Goal: Task Accomplishment & Management: Manage account settings

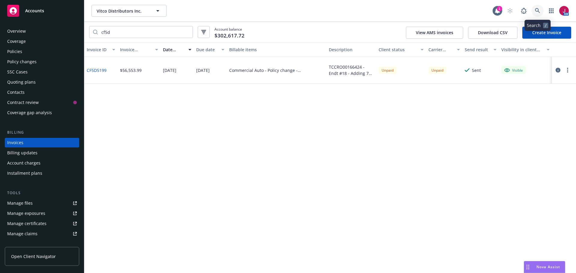
click at [538, 10] on icon at bounding box center [537, 10] width 5 height 5
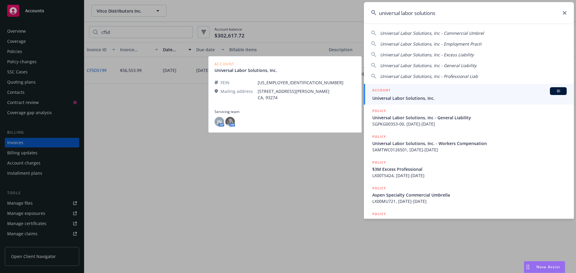
type input "universal labor solutions"
click at [427, 95] on span "Universal Labor Solutions, Inc." at bounding box center [469, 98] width 194 height 6
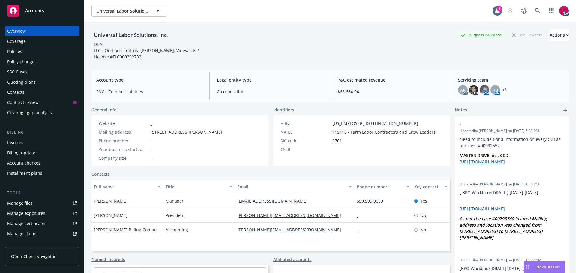
click at [31, 84] on div "Quoting plans" at bounding box center [21, 82] width 28 height 10
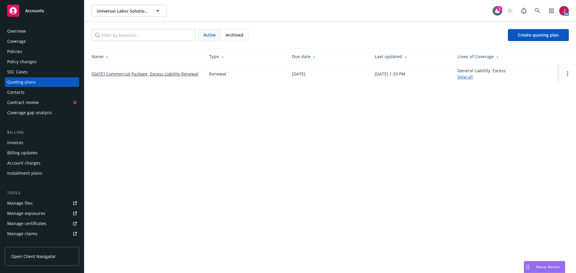
click at [170, 74] on link "08/20/25 Commercial Package, Excess Liability Renewal" at bounding box center [144, 74] width 107 height 6
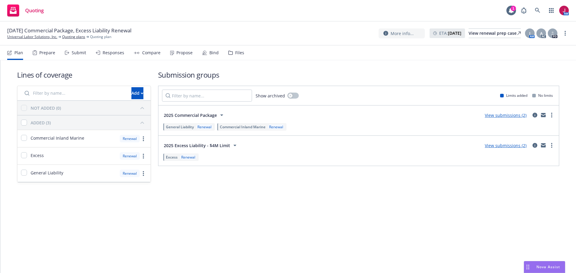
click at [181, 54] on div "Propose" at bounding box center [184, 52] width 16 height 5
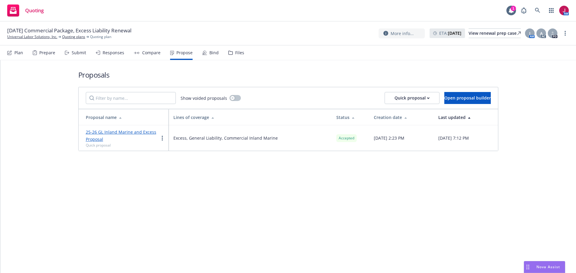
click at [210, 53] on div "Bind" at bounding box center [213, 52] width 9 height 5
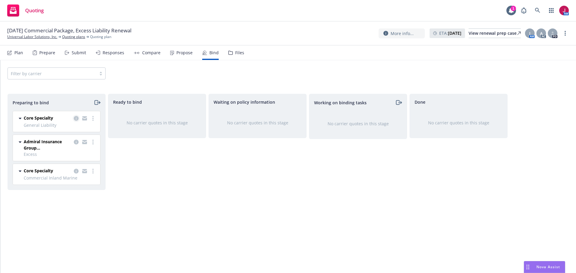
click at [74, 121] on link "copy logging email" at bounding box center [76, 118] width 7 height 7
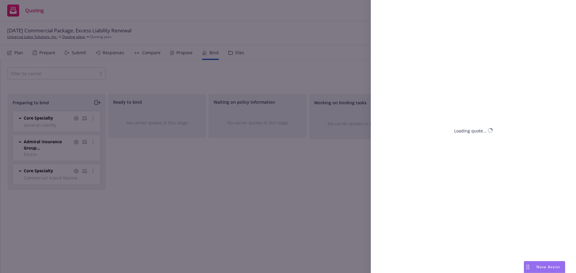
select select "CA"
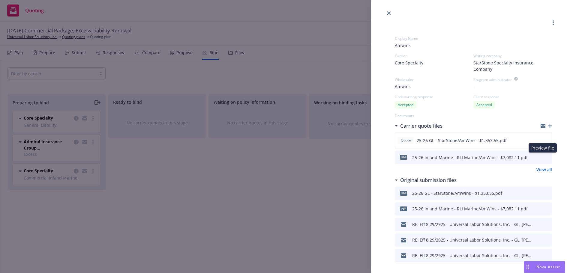
click at [544, 157] on icon "preview file" at bounding box center [546, 157] width 5 height 4
click at [544, 192] on icon "preview file" at bounding box center [546, 193] width 5 height 4
click at [534, 224] on icon "download file" at bounding box center [536, 224] width 5 height 5
click at [388, 15] on link "close" at bounding box center [388, 13] width 7 height 7
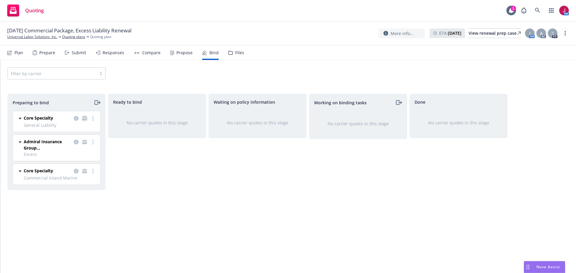
click at [85, 119] on icon "copy logging email" at bounding box center [84, 118] width 5 height 4
click at [92, 142] on icon "more" at bounding box center [92, 142] width 1 height 5
click at [82, 143] on link "copy logging email" at bounding box center [84, 142] width 7 height 7
click at [87, 171] on icon "copy logging email" at bounding box center [84, 172] width 5 height 3
click at [236, 53] on div "Files" at bounding box center [239, 52] width 9 height 5
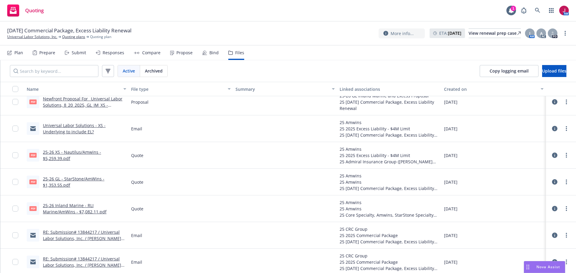
scroll to position [220, 0]
click at [15, 157] on input "checkbox" at bounding box center [15, 154] width 6 height 6
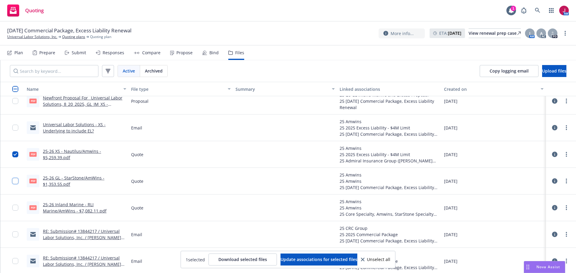
click at [16, 183] on input "checkbox" at bounding box center [15, 181] width 6 height 6
click at [15, 207] on input "checkbox" at bounding box center [15, 208] width 6 height 6
click at [240, 262] on button "Download selected files" at bounding box center [242, 260] width 68 height 12
click at [209, 51] on div "Bind" at bounding box center [213, 52] width 9 height 5
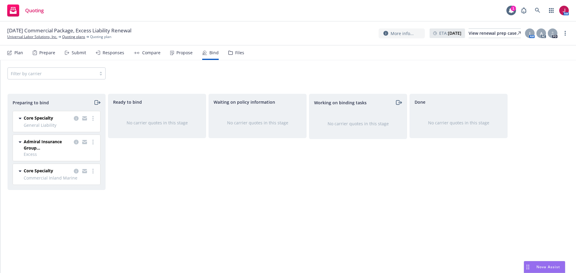
click at [96, 103] on icon "moveRight" at bounding box center [97, 102] width 7 height 7
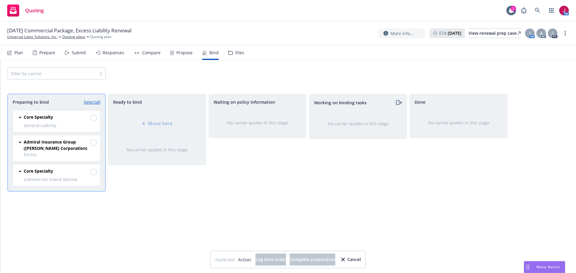
click at [91, 102] on link "Select all" at bounding box center [92, 102] width 17 height 6
checkbox input "true"
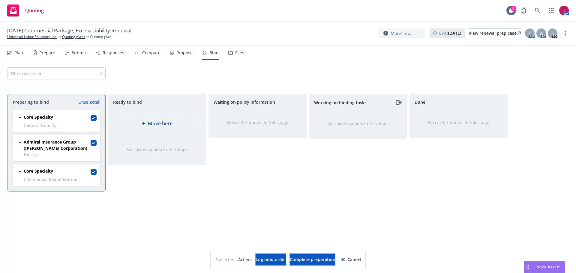
click at [250, 120] on div "No carrier quotes in this stage" at bounding box center [257, 123] width 78 height 6
click at [166, 127] on div "Move here" at bounding box center [156, 123] width 87 height 17
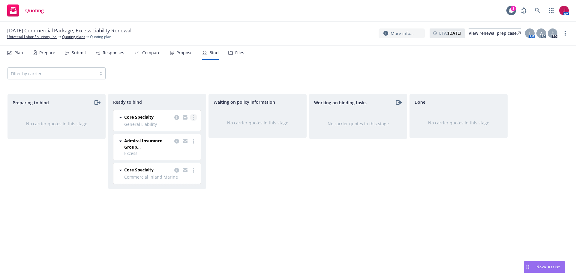
click at [193, 121] on link "more" at bounding box center [193, 117] width 7 height 7
click at [183, 132] on span "Log bind order" at bounding box center [164, 130] width 44 height 6
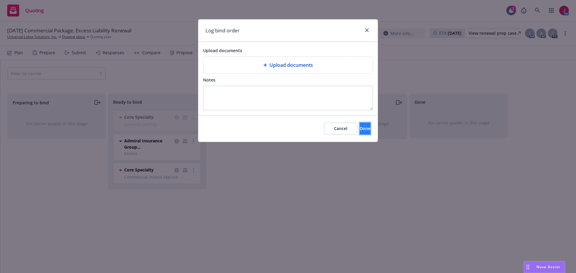
click at [361, 127] on button "Done" at bounding box center [365, 129] width 11 height 12
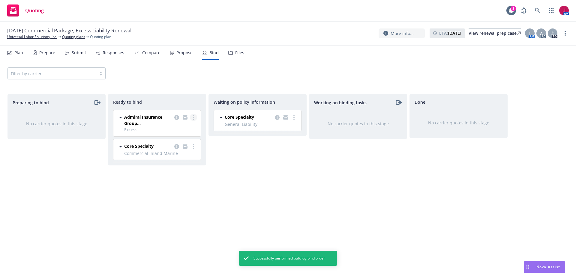
click at [192, 119] on link "more" at bounding box center [193, 117] width 7 height 7
click at [170, 133] on link "Log bind order" at bounding box center [169, 130] width 54 height 12
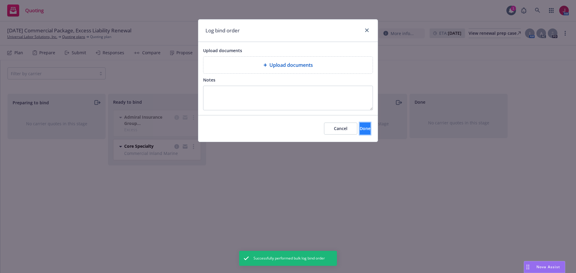
click at [360, 128] on span "Done" at bounding box center [365, 129] width 11 height 6
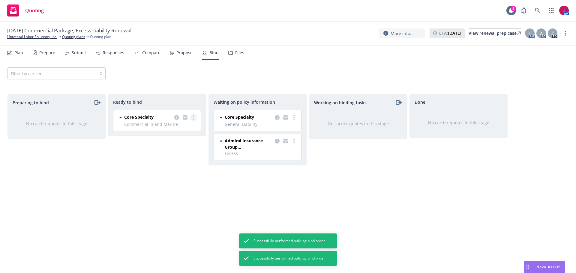
click at [193, 117] on icon "more" at bounding box center [193, 117] width 1 height 5
click at [181, 133] on link "Log bind order" at bounding box center [169, 130] width 54 height 12
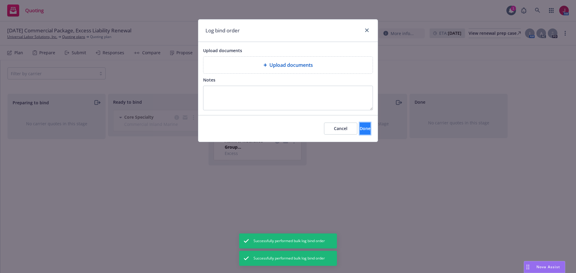
click at [362, 133] on button "Done" at bounding box center [365, 129] width 11 height 12
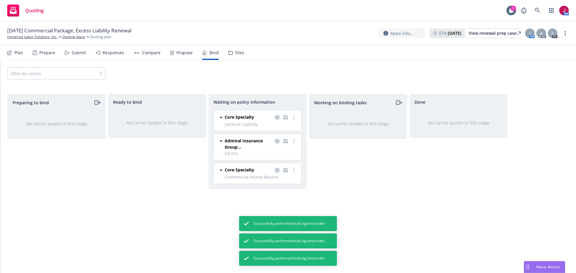
click at [239, 56] on div "Files" at bounding box center [236, 53] width 16 height 14
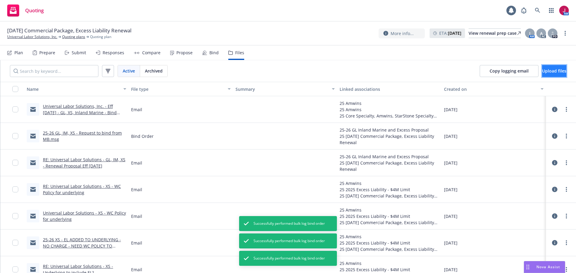
click at [542, 73] on span "Upload files" at bounding box center [554, 71] width 24 height 6
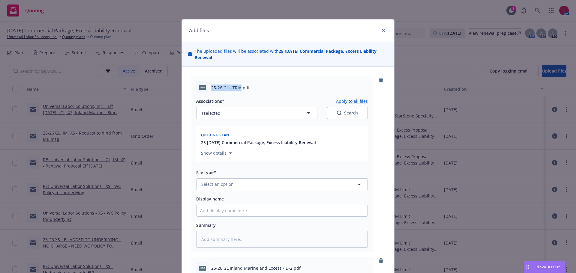
drag, startPoint x: 239, startPoint y: 89, endPoint x: 202, endPoint y: 86, distance: 36.4
click at [203, 87] on div "pdf 25-26 GL - TRIA.pdf" at bounding box center [282, 87] width 172 height 13
copy div "25-26 GL - TRIA"
click at [271, 184] on button "Select an option" at bounding box center [282, 184] width 172 height 12
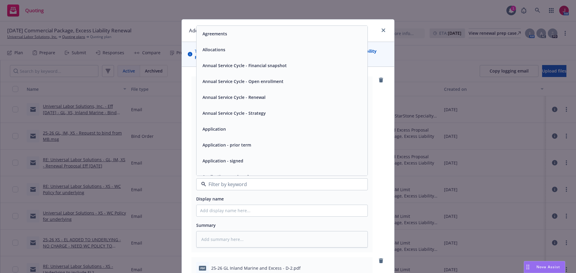
type input "R"
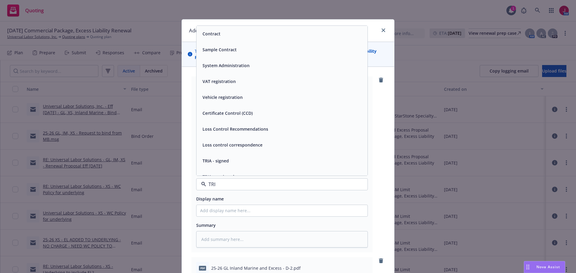
type input "TRIA"
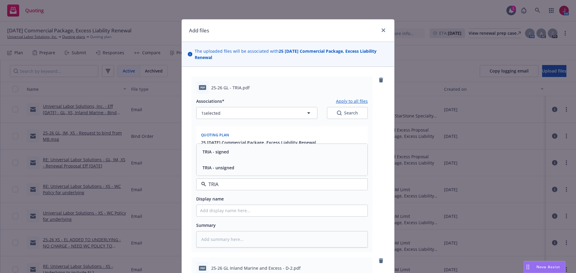
click at [236, 154] on div "TRIA - signed" at bounding box center [282, 152] width 164 height 9
click at [238, 213] on input "Display name" at bounding box center [281, 210] width 171 height 11
paste input "25-26 GL - TRIA"
type textarea "x"
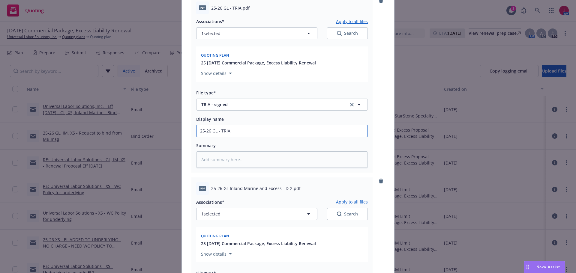
scroll to position [80, 0]
type input "25-26 GL - TRIA"
drag, startPoint x: 208, startPoint y: 190, endPoint x: 288, endPoint y: 193, distance: 79.8
click at [288, 193] on div "pdf 25-26 GL Inland Marine and Excess - D-2.pdf" at bounding box center [282, 188] width 172 height 13
copy span "25-26 GL Inland Marine and Excess - D-2."
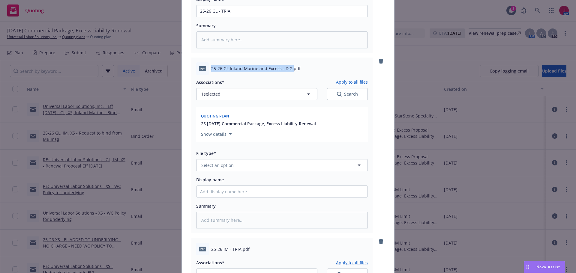
scroll to position [200, 0]
click at [266, 165] on button "Select an option" at bounding box center [282, 165] width 172 height 12
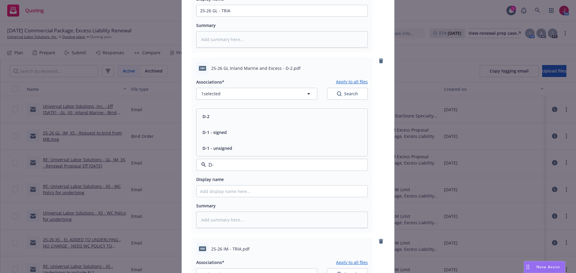
type input "D-2"
click at [229, 144] on div "D-2" at bounding box center [281, 148] width 171 height 16
click at [232, 16] on input "Display name" at bounding box center [281, 10] width 171 height 11
paste input "25-26 GL Inland Marine and Excess - D-2."
type textarea "x"
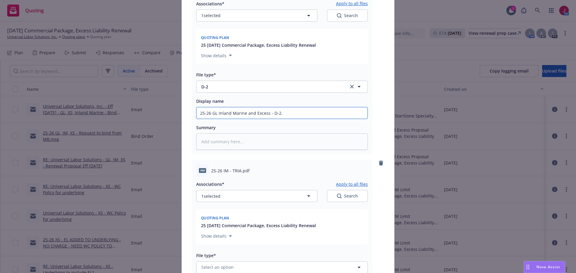
scroll to position [280, 0]
type input "25-26 GL Inland Marine and Excess - D-2."
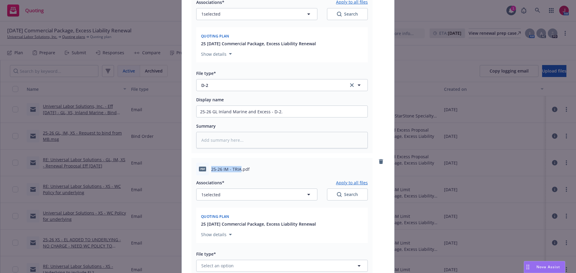
drag, startPoint x: 208, startPoint y: 170, endPoint x: 237, endPoint y: 173, distance: 29.5
click at [237, 173] on div "pdf 25-26 IM - TRIA.pdf" at bounding box center [282, 169] width 172 height 13
copy div "25-26 IM - TRIA"
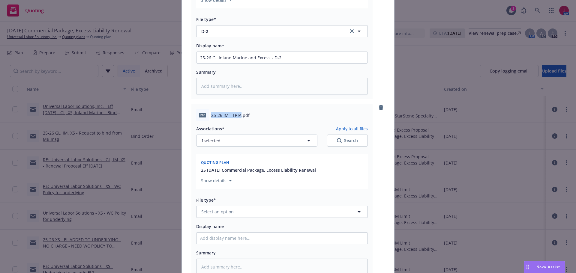
scroll to position [380, 0]
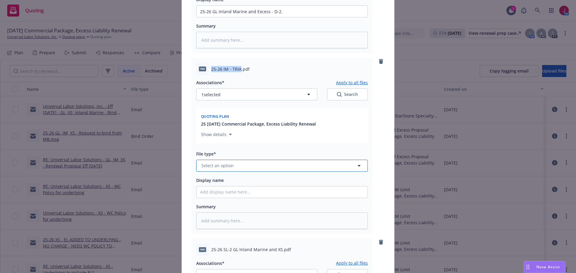
click at [245, 169] on button "Select an option" at bounding box center [282, 166] width 172 height 12
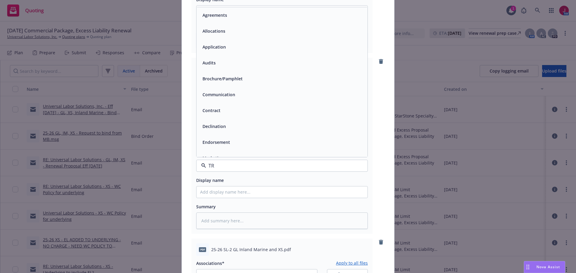
type input "TRI"
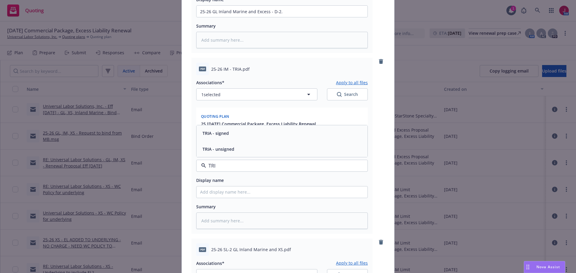
click at [215, 140] on div "TRIA - signed" at bounding box center [281, 133] width 171 height 16
paste input "25-26 IM - TRIA"
type textarea "x"
type input "25-26 IM - TRIA"
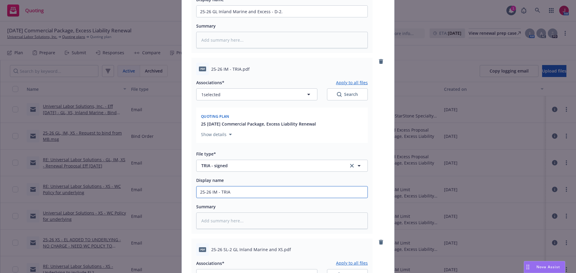
type textarea "x"
type input "25-26 IM - TRIA"
type textarea "x"
type input "25-26 IM - TRIA -"
type textarea "x"
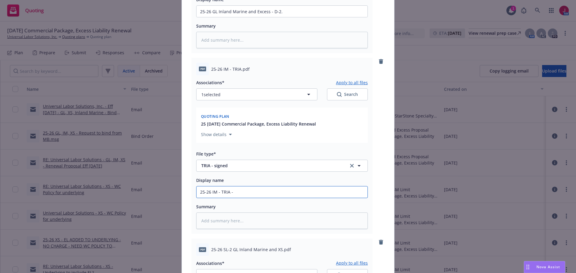
type input "25-26 IM - TRIA -"
type textarea "x"
type input "25-26 IM - TRIA - r"
type textarea "x"
type input "25-26 IM - TRIA - rE"
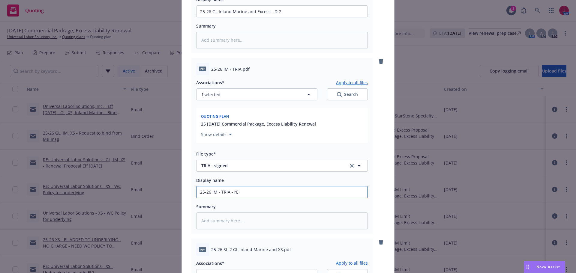
type textarea "x"
type input "25-26 IM - TRIA - rEJ"
type textarea "x"
type input "25-26 IM - TRIA - rE"
type textarea "x"
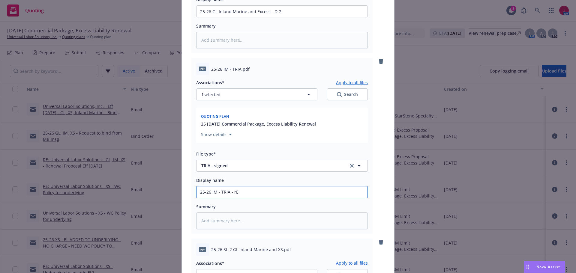
type input "25-26 IM - TRIA - r"
type textarea "x"
type input "25-26 IM - TRIA -"
type textarea "x"
type input "25-26 IM - TRIA - RE"
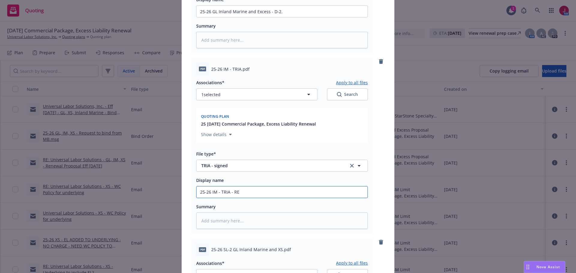
type textarea "x"
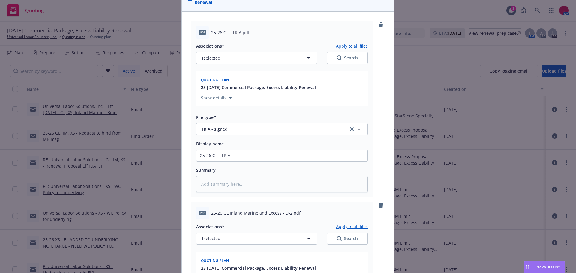
scroll to position [30, 0]
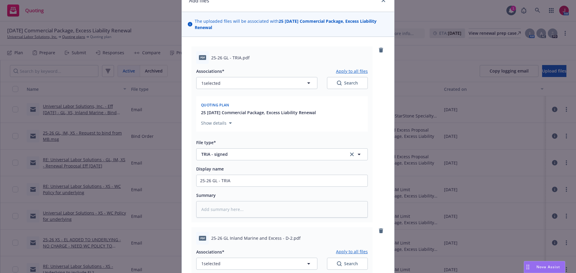
type input "25-26 IM - TRIA - REJ"
click at [233, 184] on input "25-26 GL - TRIA" at bounding box center [281, 180] width 171 height 11
type textarea "x"
type input "25-26 GL - TRIA"
type textarea "x"
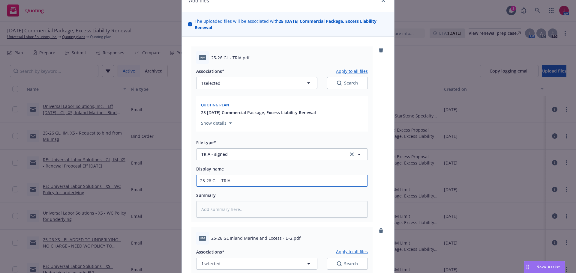
type input "25-26 GL - TRIA -"
type textarea "x"
type input "25-26 GL - TRIA -"
type textarea "x"
type input "25-26 GL - TRIA - R"
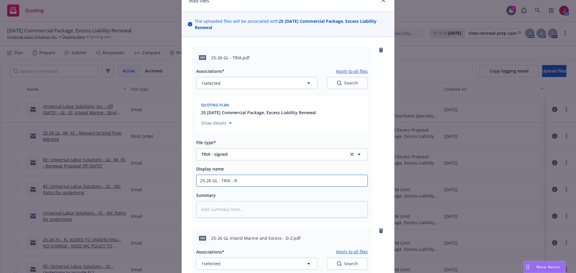
type textarea "x"
type input "25-26 GL - TRIA - RE"
type textarea "x"
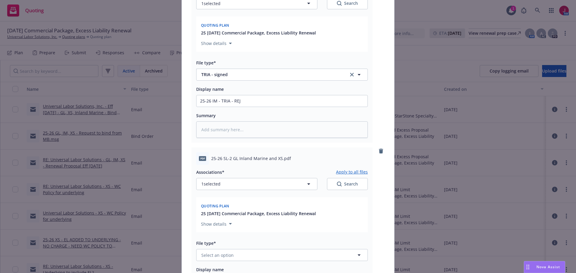
scroll to position [510, 0]
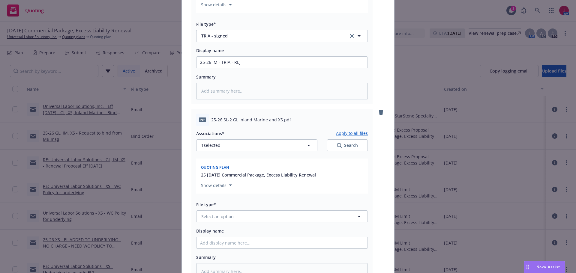
type input "25-26 GL - TRIA - REJ"
drag, startPoint x: 209, startPoint y: 122, endPoint x: 277, endPoint y: 120, distance: 68.1
click at [277, 120] on span "25-26 SL-2 GL Inland Marine and XS.pdf" at bounding box center [251, 120] width 80 height 6
copy span "25-26 SL-2 GL Inland Marine and XS"
click at [272, 216] on button "Select an option" at bounding box center [282, 217] width 172 height 12
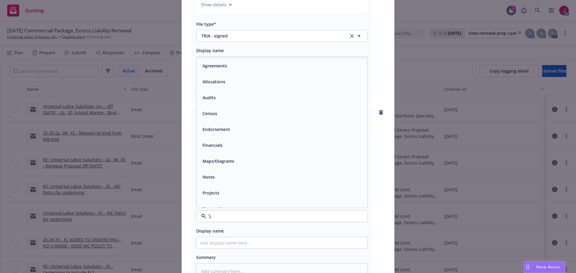
type input "SL"
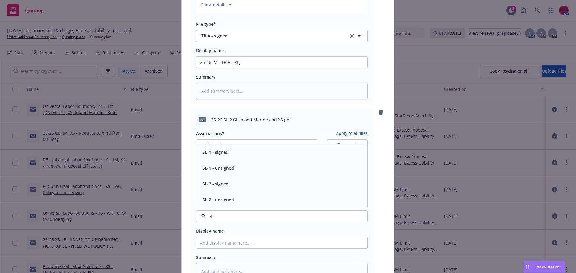
click at [250, 192] on div "SL-2 - signed" at bounding box center [281, 184] width 171 height 16
paste input "25-26 SL-2 GL Inland Marine and XS"
type textarea "x"
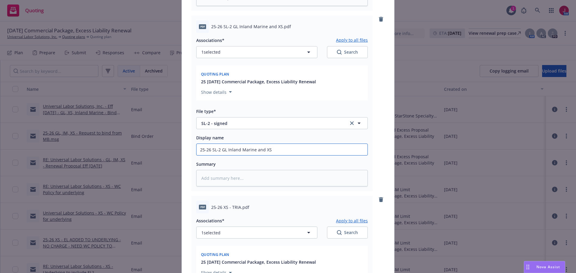
scroll to position [610, 0]
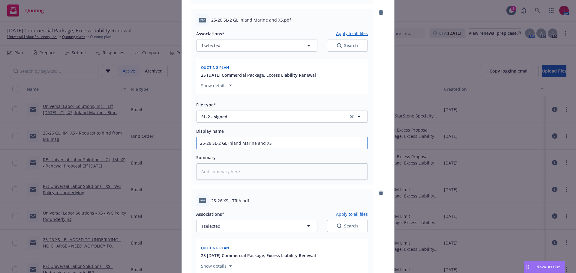
type input "25-26 SL-2 GL Inland Marine and XS"
drag, startPoint x: 210, startPoint y: 202, endPoint x: 237, endPoint y: 199, distance: 27.4
click at [237, 199] on span "25-26 XS - TRIA.pdf" at bounding box center [230, 201] width 38 height 6
copy span "25-26 XS - TRIA"
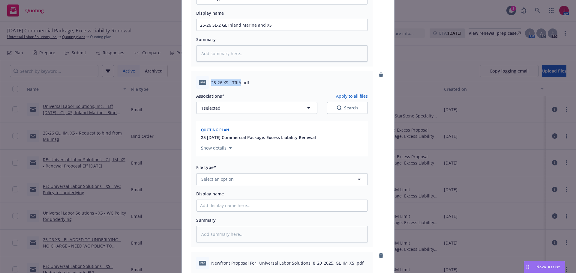
scroll to position [730, 0]
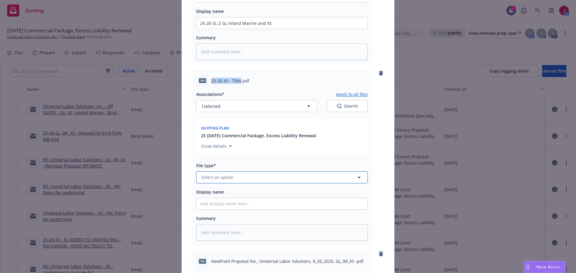
click at [235, 181] on button "Select an option" at bounding box center [282, 178] width 172 height 12
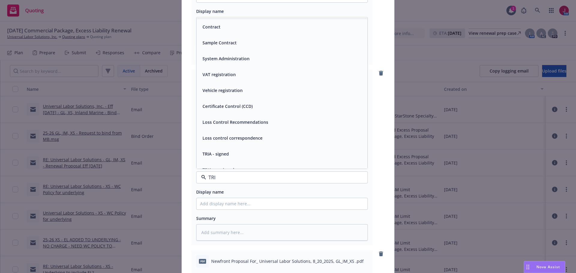
type input "TRIA"
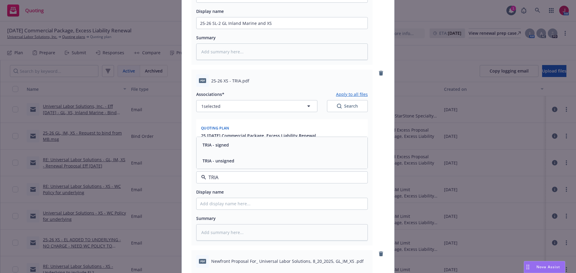
drag, startPoint x: 217, startPoint y: 149, endPoint x: 221, endPoint y: 156, distance: 7.8
click at [217, 148] on div "TRIA - signed" at bounding box center [215, 145] width 30 height 9
paste input "25-26 XS - TRIA"
type textarea "x"
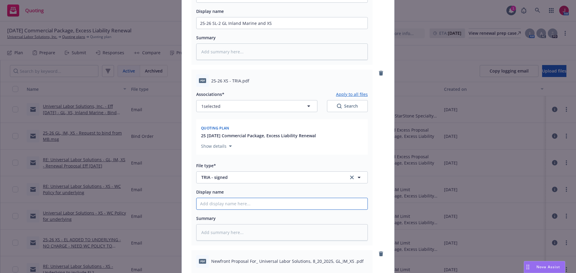
type input "25-26 XS - TRIA"
type textarea "x"
type input "25-26 XS - TRIA"
type textarea "x"
type input "25-26 XS - TRIA -"
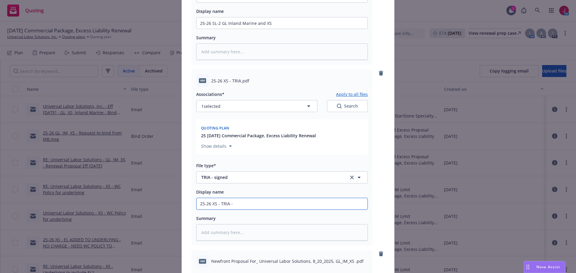
type textarea "x"
type input "25-26 XS - TRIA -"
type textarea "x"
type input "25-26 XS - TRIA - RE"
type textarea "x"
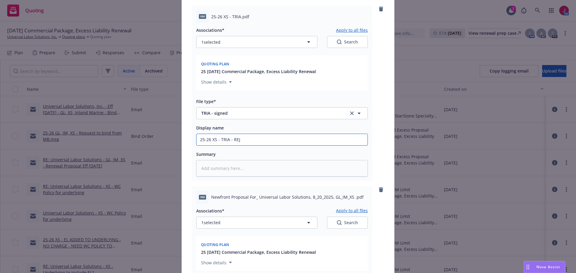
scroll to position [820, 0]
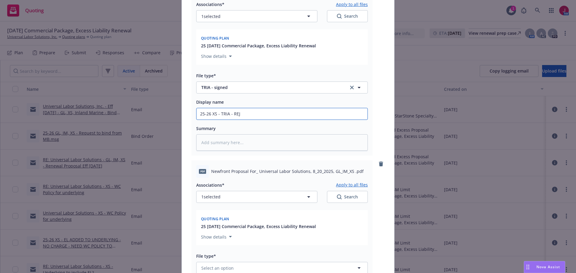
type input "25-26 XS - TRIA - REJ"
drag, startPoint x: 208, startPoint y: 174, endPoint x: 350, endPoint y: 175, distance: 142.2
click at [350, 175] on div "pdf Newfront Proposal For_ Universal Labor Solutions, 8_20_2025, GL_IM_XS .pdf" at bounding box center [282, 171] width 172 height 13
copy span "Newfront Proposal For_ Universal Labor Solutions, 8_20_2025, GL_IM_XS"
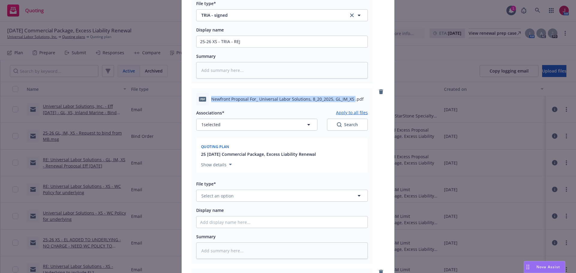
scroll to position [920, 0]
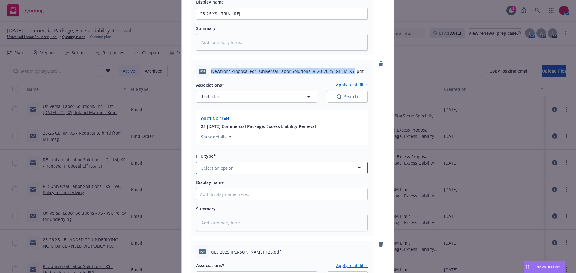
click at [231, 171] on button "Select an option" at bounding box center [282, 168] width 172 height 12
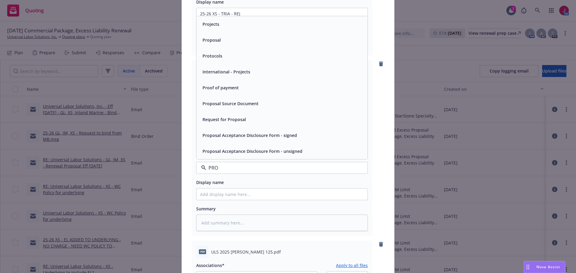
type input "PROP"
click at [229, 136] on span "Proposal Acceptance Disclosure Form - signed" at bounding box center [249, 135] width 94 height 6
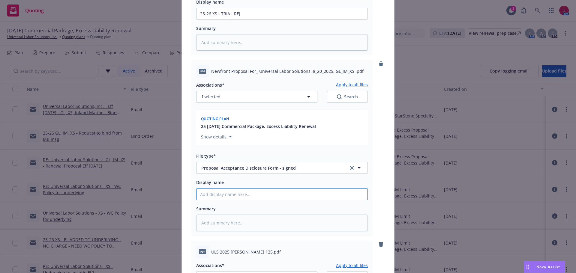
paste input "Newfront Proposal For_ Universal Labor Solutions, 8_20_2025, GL_IM_XS"
type textarea "x"
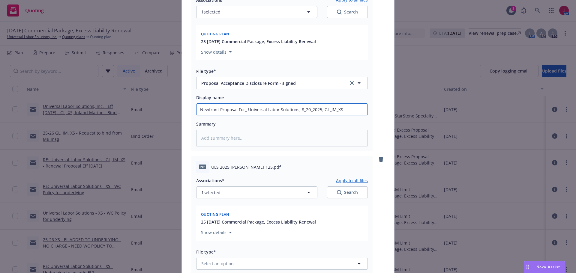
scroll to position [1010, 0]
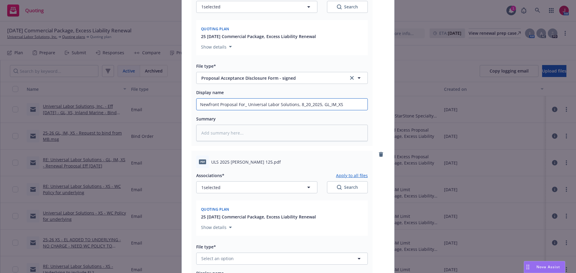
type input "Newfront Proposal For_ Universal Labor Solutions, 8_20_2025, GL_IM_XS"
drag, startPoint x: 217, startPoint y: 163, endPoint x: 251, endPoint y: 165, distance: 33.9
click at [251, 165] on span "ULS 2025 ACORD 125.pdf" at bounding box center [246, 162] width 70 height 6
copy span "2025 ACORD 125"
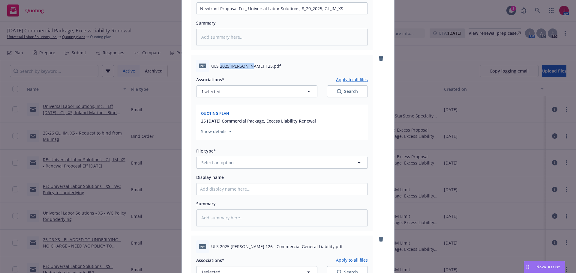
scroll to position [1110, 0]
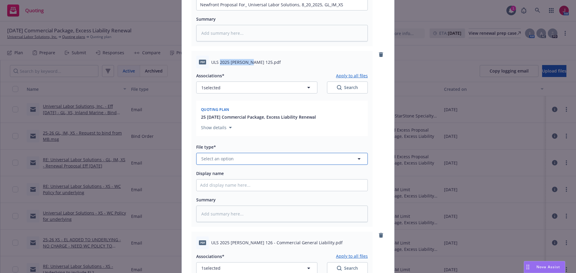
click at [250, 158] on button "Select an option" at bounding box center [282, 159] width 172 height 12
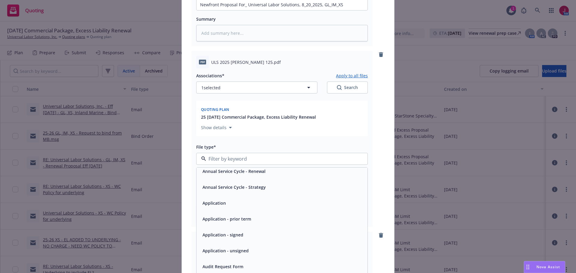
scroll to position [70, 0]
click at [232, 231] on span "Application - signed" at bounding box center [222, 233] width 41 height 6
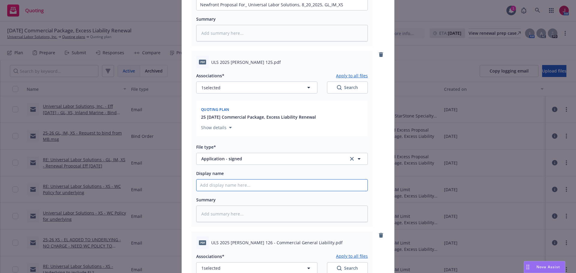
paste input "2025 ACORD 125"
type textarea "x"
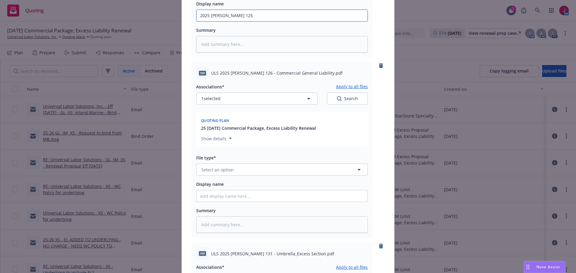
scroll to position [1280, 0]
type input "2025 ACORD 125"
drag, startPoint x: 217, startPoint y: 73, endPoint x: 251, endPoint y: 76, distance: 34.0
click at [251, 76] on span "ULS 2025 ACORD 126 - Commercial General Liability.pdf" at bounding box center [276, 73] width 131 height 6
copy span "2025 ACORD 126"
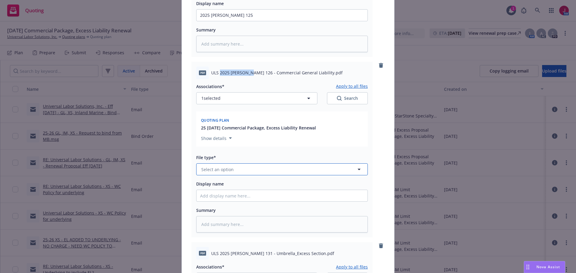
click at [249, 172] on button "Select an option" at bounding box center [282, 169] width 172 height 12
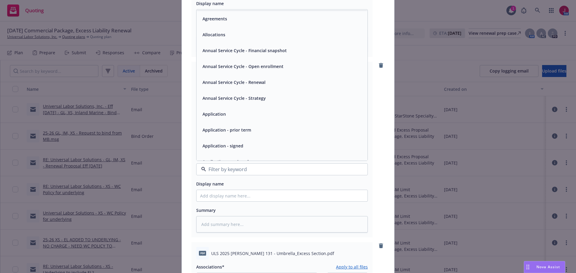
click at [238, 148] on span "Application - signed" at bounding box center [222, 146] width 41 height 6
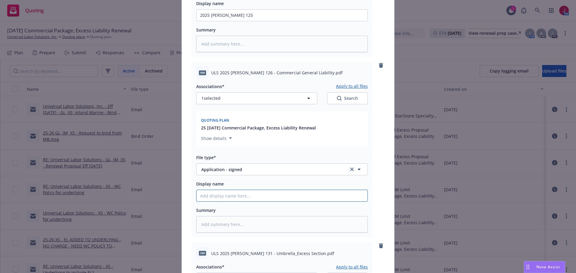
paste input "2025 ACORD 126"
type textarea "x"
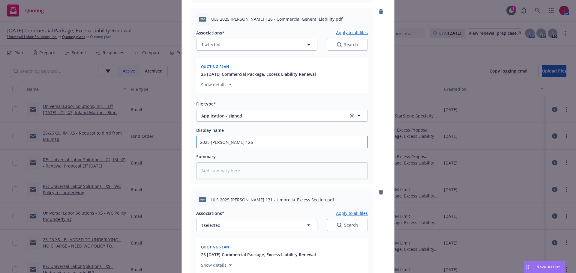
scroll to position [1370, 0]
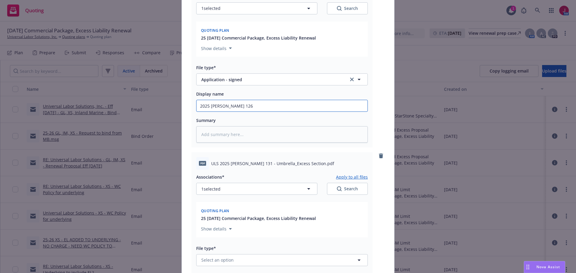
type input "2025 ACORD 126"
drag, startPoint x: 218, startPoint y: 165, endPoint x: 251, endPoint y: 161, distance: 32.9
click at [251, 161] on span "ULS 2025 ACORD 131 - Umbrella_Excess Section.pdf" at bounding box center [272, 163] width 123 height 6
copy span "2025 ACORD 131"
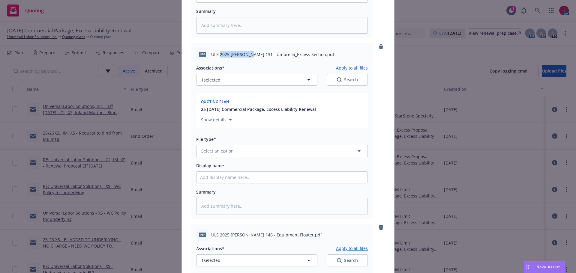
scroll to position [1480, 0]
click at [243, 151] on button "Select an option" at bounding box center [282, 151] width 172 height 12
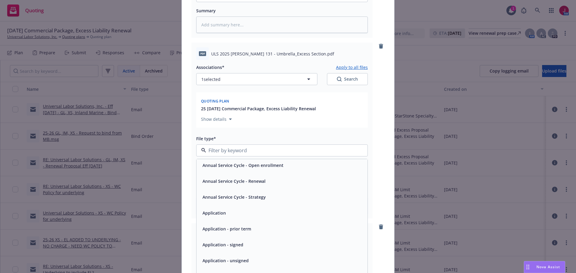
scroll to position [50, 0]
click at [235, 241] on span "Application - signed" at bounding box center [222, 244] width 41 height 6
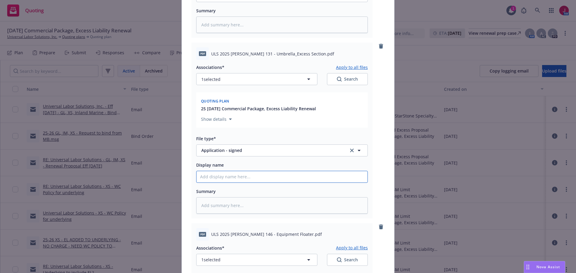
paste input "2025 ACORD 131"
type textarea "x"
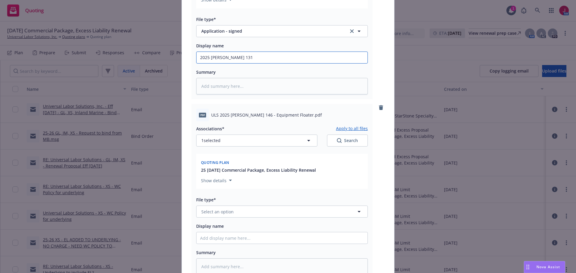
scroll to position [1600, 0]
type input "2025 ACORD 131"
drag, startPoint x: 218, startPoint y: 115, endPoint x: 250, endPoint y: 118, distance: 32.2
click at [250, 118] on div "pdf ULS 2025 ACORD 146 - Equipment Floater.pdf" at bounding box center [282, 114] width 172 height 13
copy span "2025 ACORD 146"
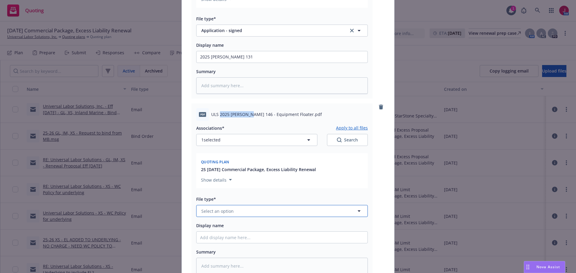
click at [250, 216] on button "Select an option" at bounding box center [282, 211] width 172 height 12
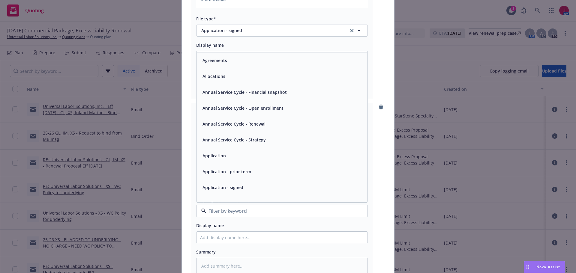
click at [240, 187] on span "Application - signed" at bounding box center [222, 187] width 41 height 6
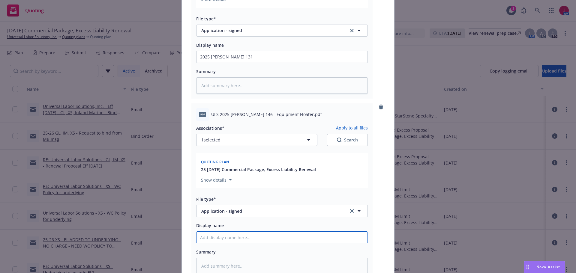
paste input "2025 ACORD 146"
type textarea "x"
type input "2025 ACORD 146"
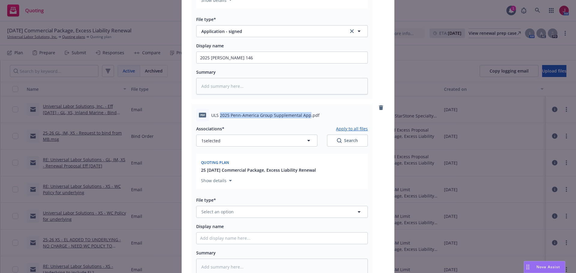
drag, startPoint x: 217, startPoint y: 115, endPoint x: 307, endPoint y: 115, distance: 89.4
click at [307, 115] on span "ULS 2025 Penn-America Group Supplemental App.pdf" at bounding box center [265, 115] width 108 height 6
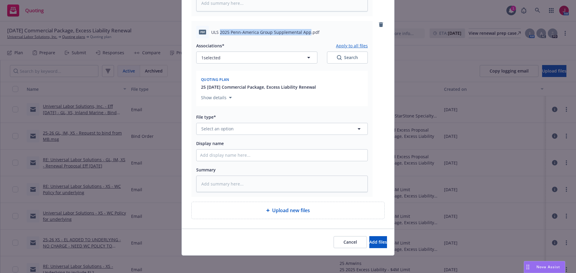
scroll to position [1865, 0]
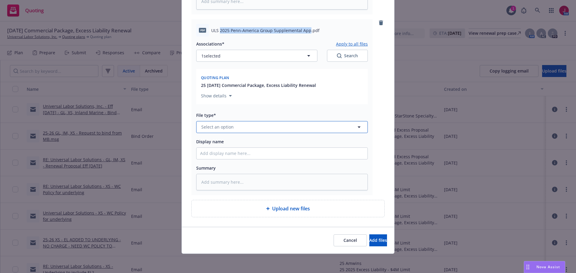
click at [245, 126] on button "Select an option" at bounding box center [282, 127] width 172 height 12
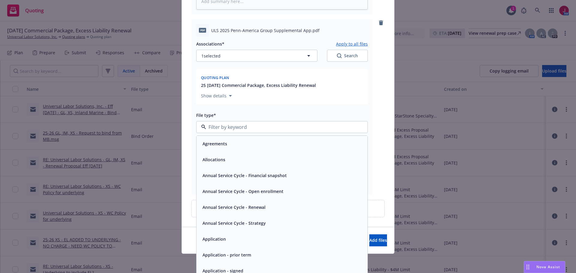
click at [238, 269] on span "Application - signed" at bounding box center [222, 271] width 41 height 6
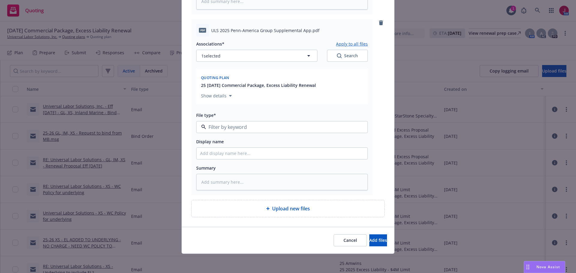
type textarea "x"
paste input "2025 Penn-America Group Supplemental App"
type input "2025 Penn-America Group Supplemental App"
type textarea "x"
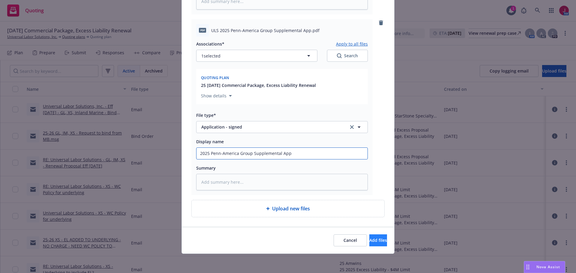
type input "2025 Penn-America Group Supplemental App"
click at [369, 243] on button "Add files" at bounding box center [378, 241] width 18 height 12
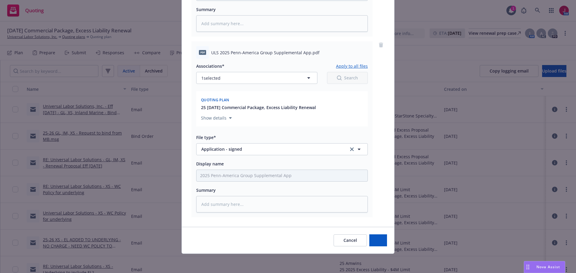
scroll to position [1842, 0]
type textarea "x"
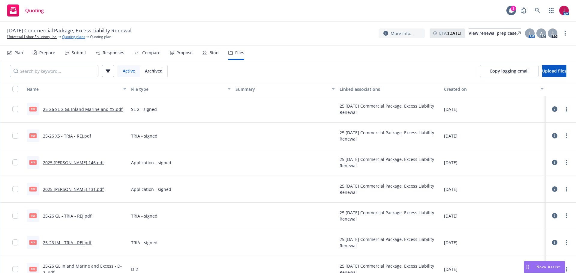
scroll to position [0, 0]
click at [75, 55] on div "Submit" at bounding box center [79, 52] width 14 height 5
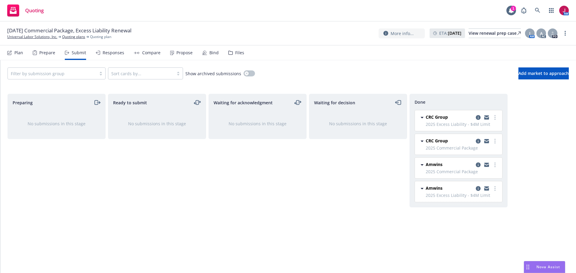
click at [207, 55] on div "Bind" at bounding box center [210, 53] width 16 height 14
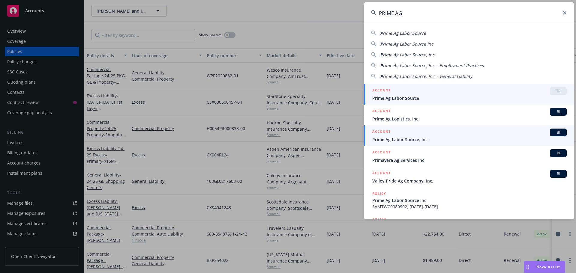
type input "PRIME AG"
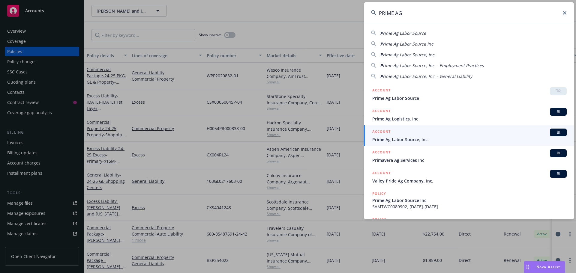
click at [430, 143] on link "ACCOUNT BI Prime Ag Labor Source, Inc." at bounding box center [469, 135] width 210 height 21
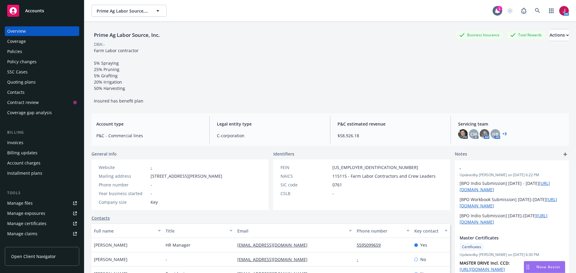
click at [24, 56] on div "Policies" at bounding box center [42, 52] width 70 height 10
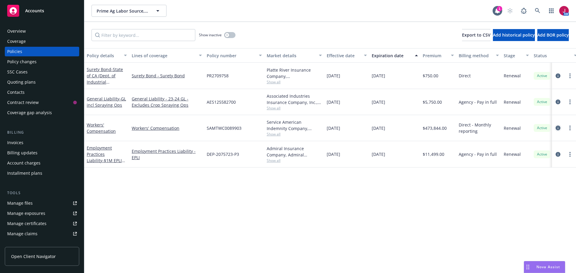
click at [559, 127] on icon "circleInformation" at bounding box center [558, 128] width 5 height 5
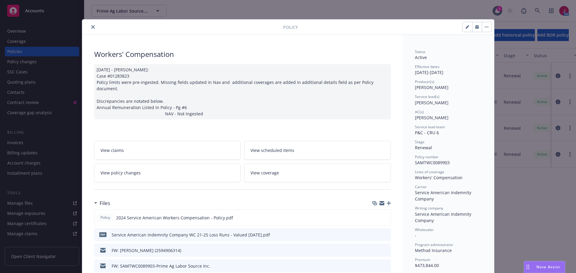
click at [387, 201] on icon "button" at bounding box center [389, 203] width 4 height 4
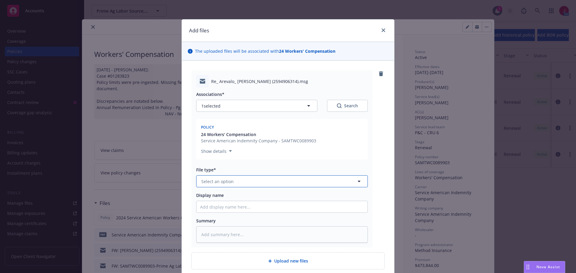
click at [256, 183] on button "Select an option" at bounding box center [282, 181] width 172 height 12
type input "CLAIM"
click at [213, 196] on div "Claim" at bounding box center [207, 198] width 15 height 9
type textarea "x"
click at [221, 78] on div "Re_ Arevalo_ Saul (2594906314).msg" at bounding box center [282, 81] width 172 height 13
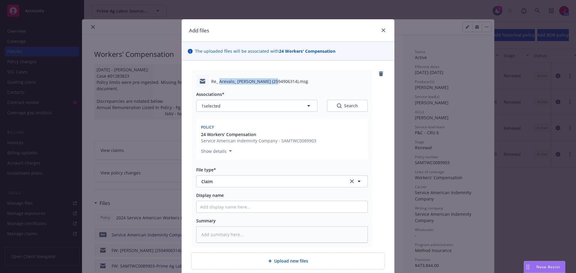
drag, startPoint x: 217, startPoint y: 81, endPoint x: 270, endPoint y: 81, distance: 53.1
click at [270, 81] on span "Re_ Arevalo_ Saul (2594906314).msg" at bounding box center [259, 81] width 97 height 6
copy span "Arevalo_ Saul (2594906314)"
click at [242, 203] on input "Display name" at bounding box center [281, 206] width 171 height 11
type input "c"
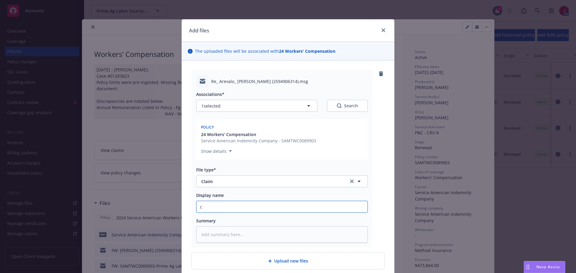
type textarea "x"
type input "cL"
type textarea "x"
type input "cLA"
type textarea "x"
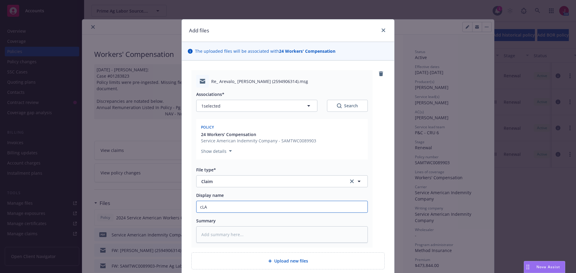
type input "cLAI"
type textarea "x"
type input "cLAIM"
type textarea "x"
type input "cLAIM"
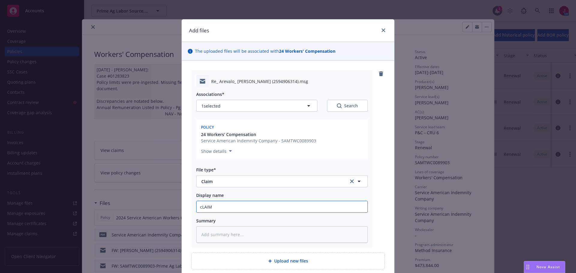
type textarea "x"
type input "cLAIM I"
type textarea "x"
type input "cLAIM IN"
type textarea "x"
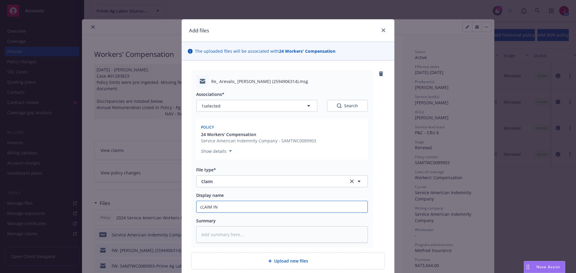
type input "cLAIM INF"
type textarea "x"
type input "cLAIM INFO"
type textarea "x"
type input "cLAIM INFO"
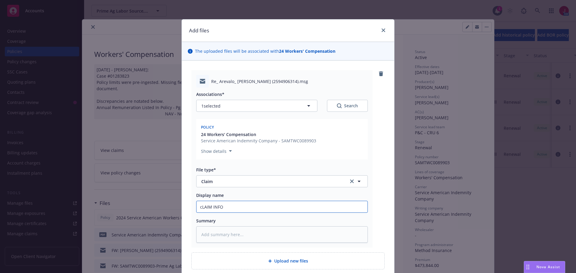
type textarea "x"
type input "cLAIM INFO F"
type textarea "x"
type input "cLAIM INFO FO"
type textarea "x"
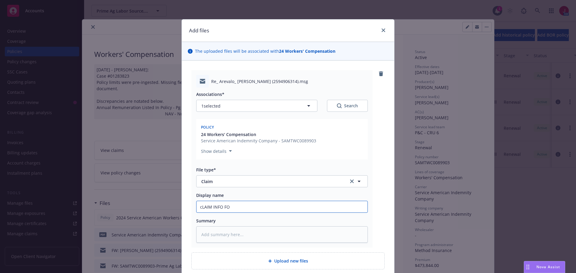
type input "cLAIM INFO F"
type textarea "x"
type input "cLAIM INFO FR"
type textarea "x"
type input "cLAIM INFO FRO"
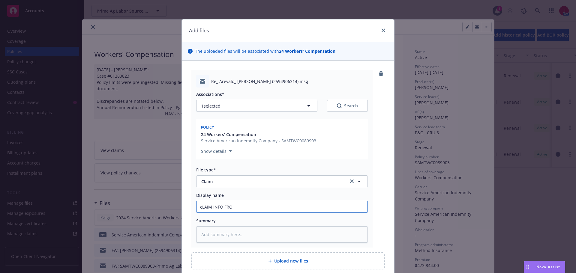
type textarea "x"
type input "cLAIM INFO FROM"
type textarea "x"
type input "cLAIM INFO FROM"
type textarea "x"
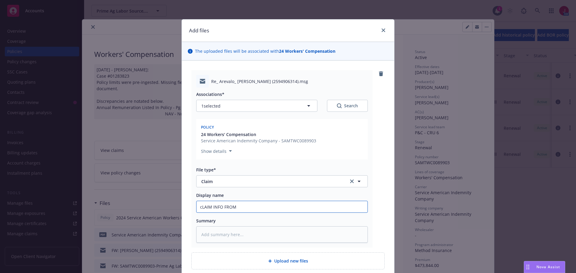
type input "cLAIM INFO FROM I"
type textarea "x"
type input "cLAIM INFO FROM IN"
type textarea "x"
type input "cLAIM INFO FROM INS"
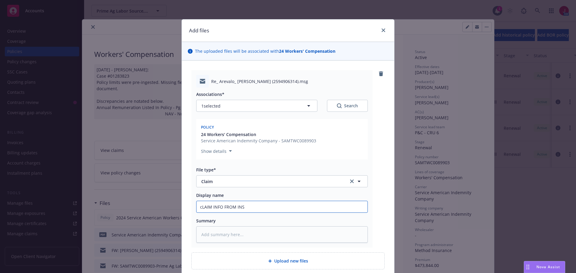
type textarea "x"
type input "cLAIM INFO FROM INSU"
type textarea "x"
type input "cLAIM INFO FROM INSUR"
type textarea "x"
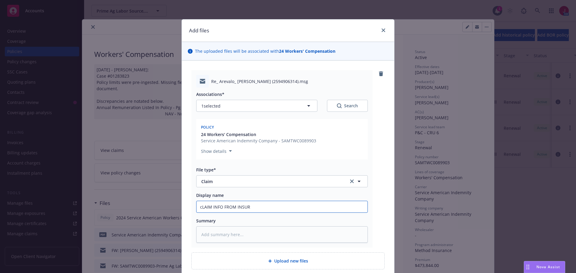
type input "cLAIM INFO FROM INSURE"
type textarea "x"
type input "cLAIM INFO FROM INSURED"
type textarea "x"
type input "cLAIM INFO FROM INSURED"
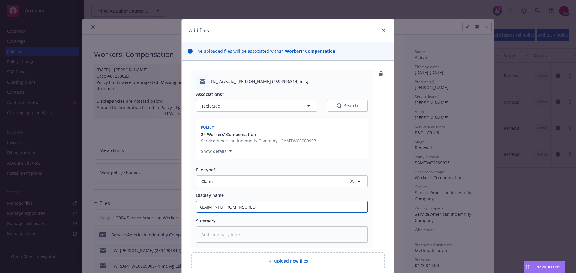
type textarea "x"
type input "cLAIM INFO FROM INSURED -"
type textarea "x"
type input "cLAIM INFO FROM INSURED -"
paste input "Arevalo_ Saul (2594906314)"
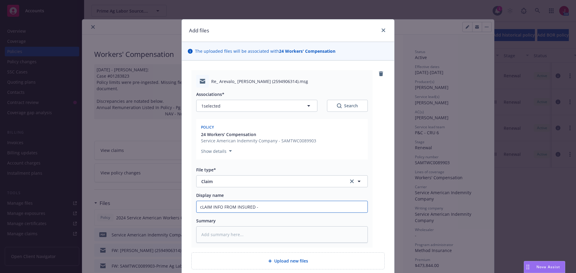
type textarea "x"
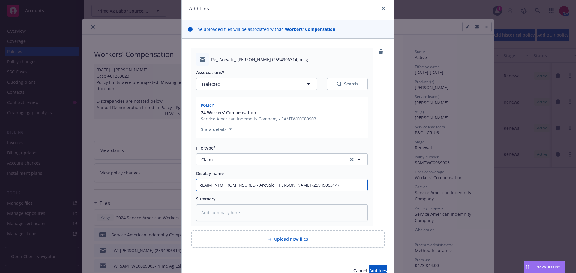
scroll to position [52, 0]
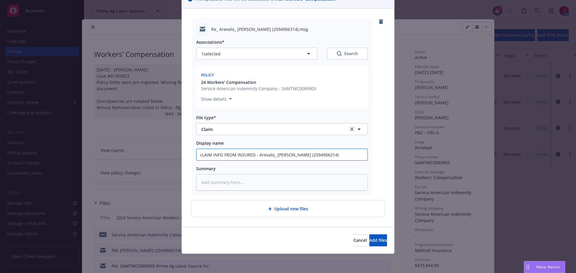
type input "cLAIM INFO FROM INSURED - Arevalo_ Saul (2594906314)"
click at [371, 232] on div "Cancel Add files" at bounding box center [288, 240] width 212 height 27
click at [373, 238] on span "Add files" at bounding box center [378, 241] width 18 height 6
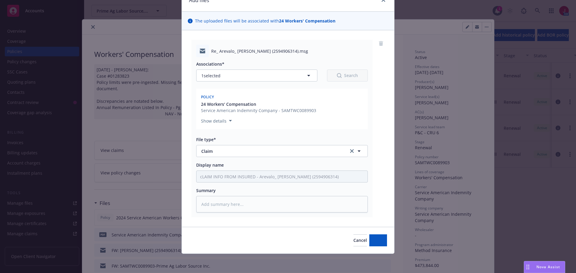
scroll to position [30, 0]
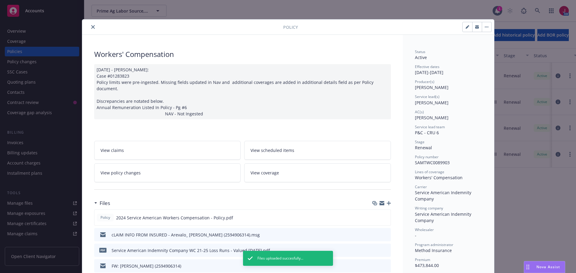
click at [387, 201] on icon "button" at bounding box center [389, 203] width 4 height 4
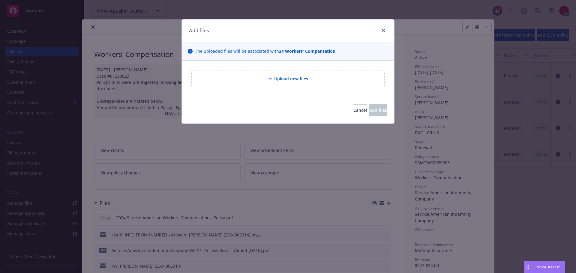
type textarea "x"
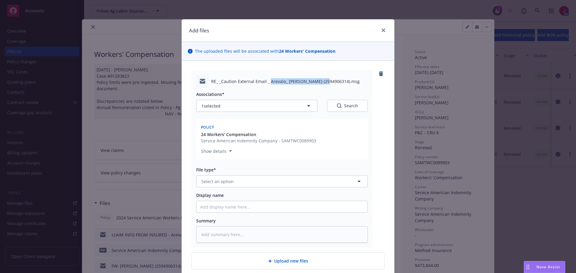
drag, startPoint x: 268, startPoint y: 82, endPoint x: 320, endPoint y: 83, distance: 52.2
click at [320, 83] on span "RE_ _Caution External Email _ Arevalo_ Saul (2594906314).msg" at bounding box center [285, 81] width 148 height 6
copy span "Arevalo_ Saul (2594906314)"
click at [286, 183] on button "Select an option" at bounding box center [282, 181] width 172 height 12
type input "a"
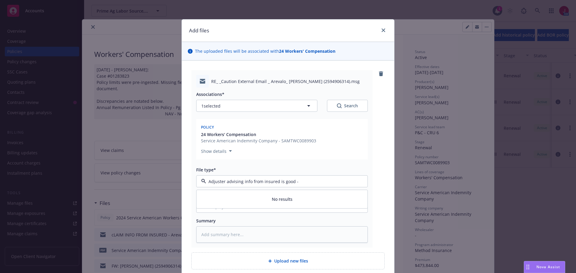
paste input "Arevalo_ Saul (2594906314)"
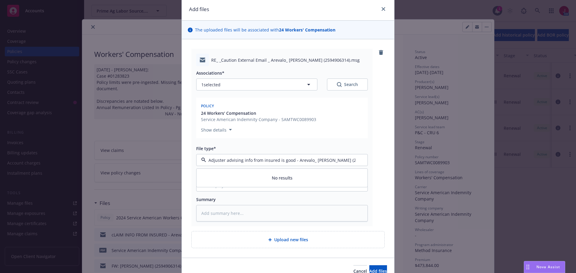
scroll to position [52, 0]
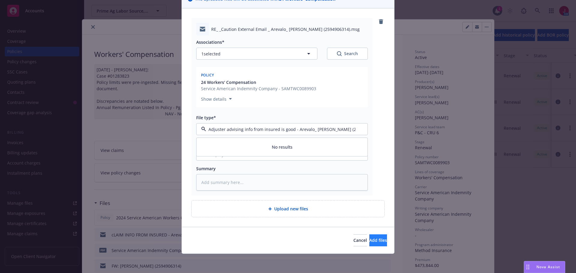
type input "Adjuster advising info from insured is good - Arevalo_ Saul (2594906314)"
click at [373, 241] on span "Add files" at bounding box center [378, 241] width 18 height 6
type textarea "x"
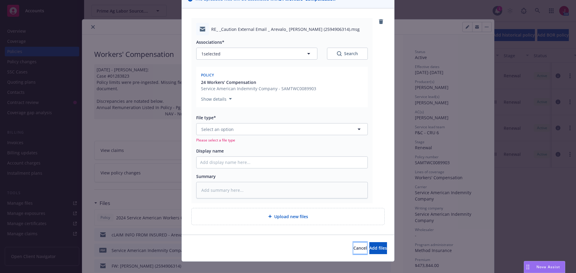
click at [353, 247] on span "Cancel" at bounding box center [359, 248] width 13 height 6
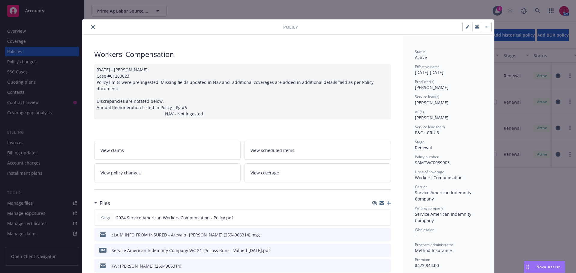
click at [91, 26] on icon "close" at bounding box center [93, 27] width 4 height 4
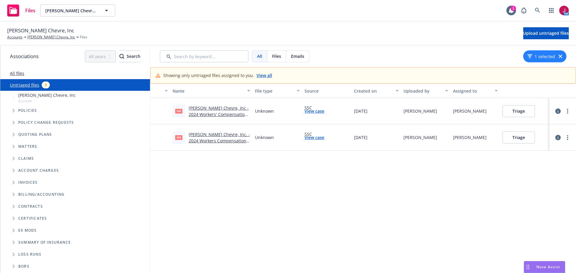
click at [258, 75] on link "View all" at bounding box center [264, 75] width 16 height 6
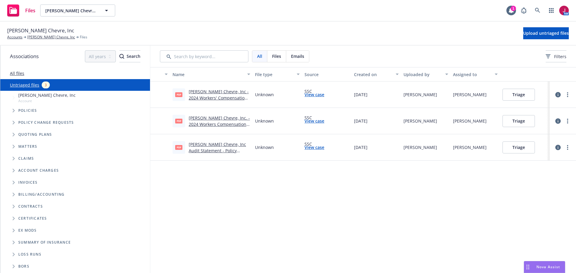
click at [228, 95] on link "[PERSON_NAME] Chevre, Inc - 2024 Workers' Compensation Audit Statement .pdf" at bounding box center [219, 98] width 60 height 18
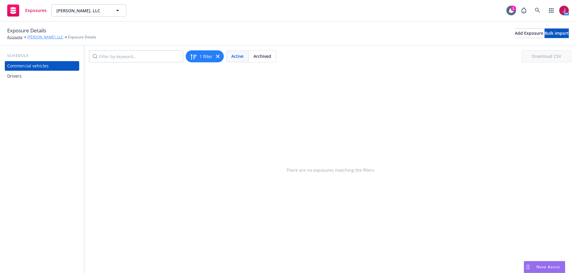
click at [37, 37] on link "[PERSON_NAME], LLC" at bounding box center [45, 36] width 36 height 5
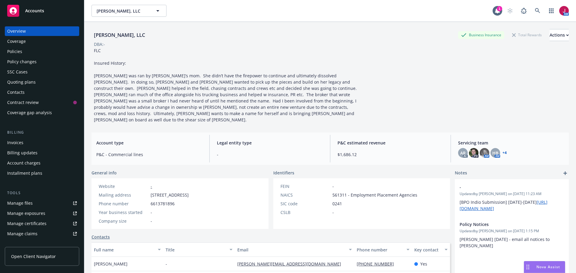
click at [38, 54] on div "Policies" at bounding box center [42, 52] width 70 height 10
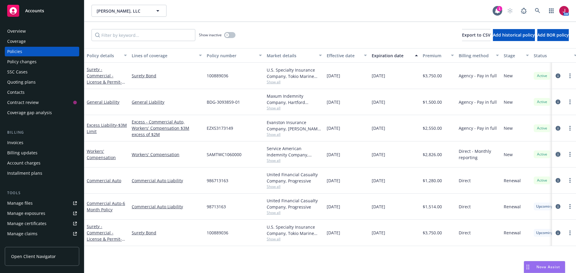
click at [557, 152] on icon "circleInformation" at bounding box center [558, 154] width 5 height 5
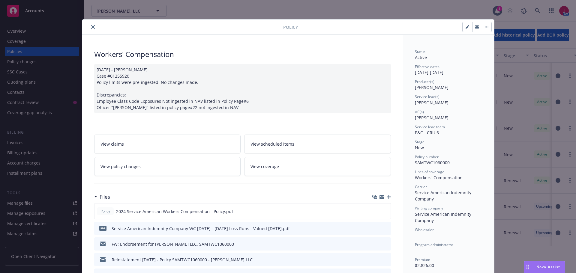
click at [347, 147] on link "View scheduled items" at bounding box center [317, 144] width 147 height 19
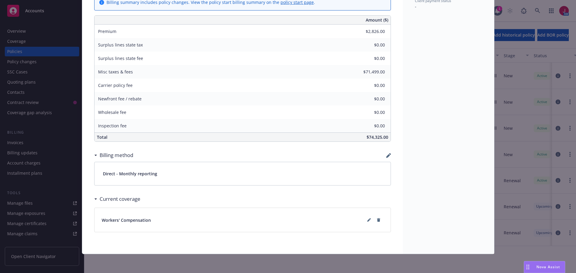
scroll to position [335, 0]
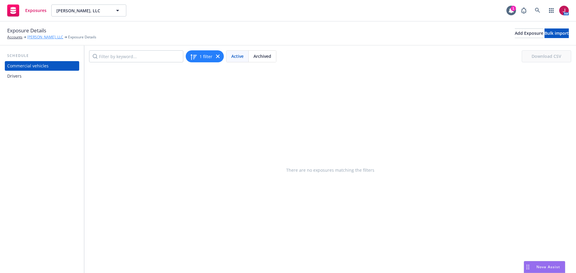
click at [36, 37] on link "[PERSON_NAME], LLC" at bounding box center [45, 36] width 36 height 5
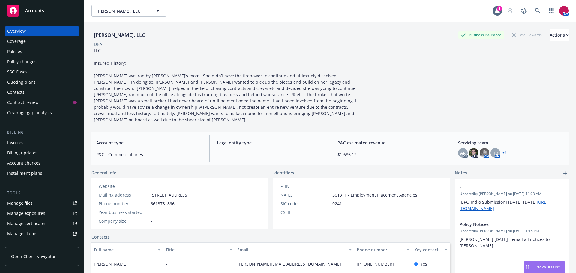
click at [25, 55] on div "Policies" at bounding box center [42, 52] width 70 height 10
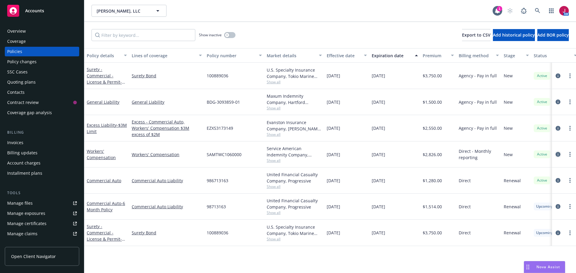
click at [558, 152] on icon "circleInformation" at bounding box center [558, 154] width 5 height 5
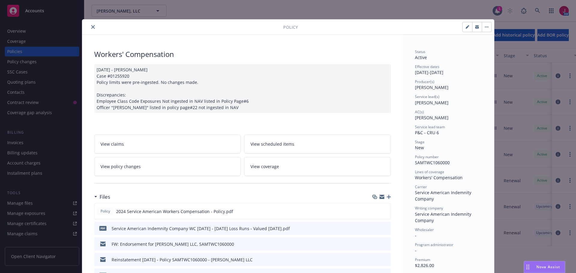
click at [337, 175] on link "View coverage" at bounding box center [317, 166] width 147 height 19
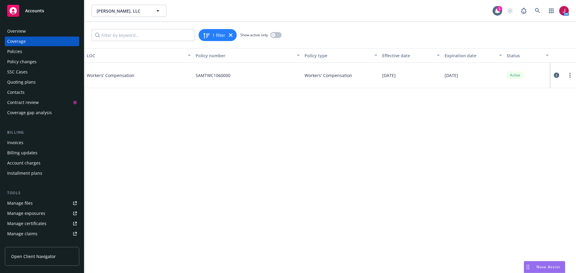
click at [557, 74] on icon at bounding box center [556, 75] width 5 height 5
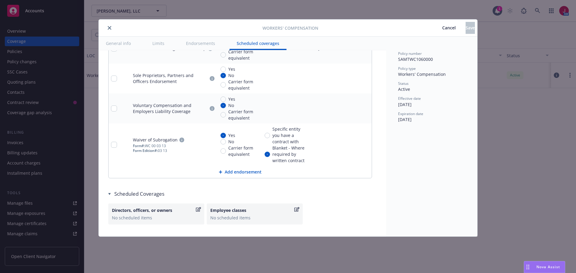
scroll to position [721, 0]
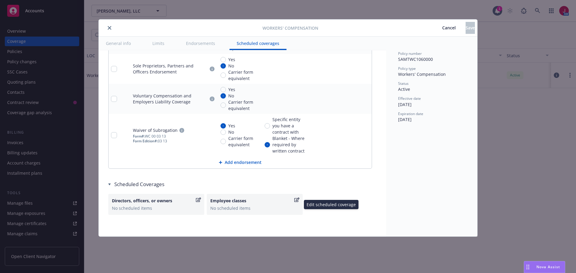
click at [296, 199] on icon "button" at bounding box center [296, 200] width 5 height 5
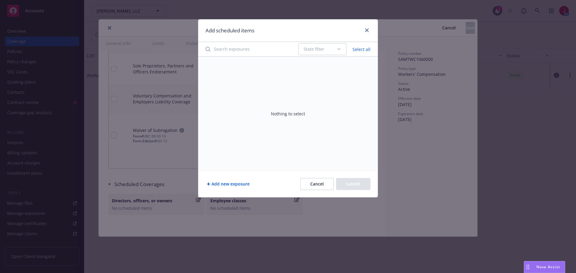
click at [330, 47] on div "State filter" at bounding box center [320, 49] width 33 height 6
type input "0040"
click at [237, 50] on input "Search exposures" at bounding box center [248, 49] width 93 height 12
type input "0040"
click at [236, 185] on button "Add new exposure" at bounding box center [227, 184] width 45 height 12
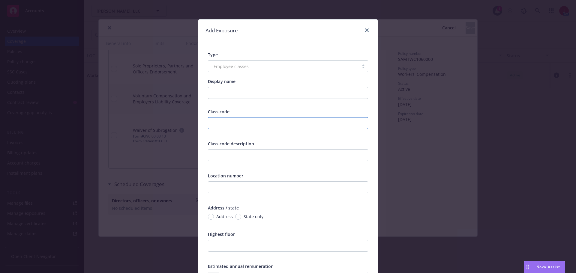
click at [251, 124] on input "text" at bounding box center [288, 123] width 160 height 12
type input "0040"
click at [265, 155] on input "text" at bounding box center [288, 155] width 160 height 12
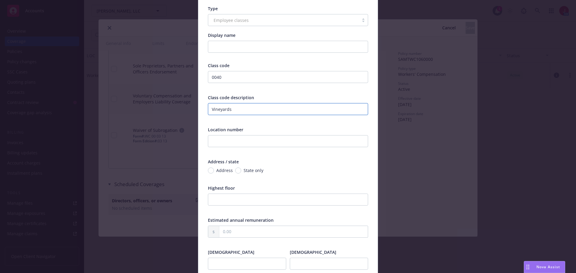
scroll to position [60, 0]
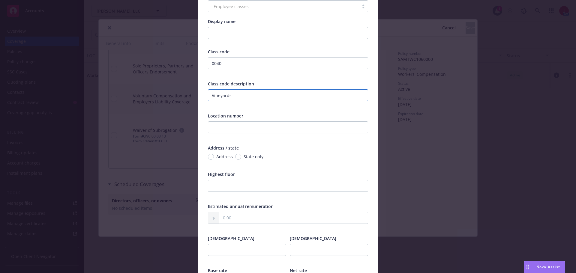
type input "Vineyards"
click at [226, 217] on input "text" at bounding box center [293, 217] width 148 height 11
click at [220, 221] on input "text" at bounding box center [293, 217] width 148 height 11
type input "17,114.00"
click at [247, 245] on input "number" at bounding box center [247, 250] width 78 height 12
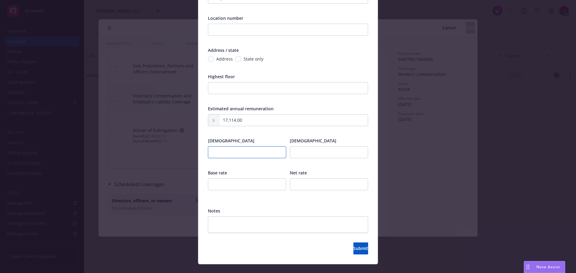
scroll to position [160, 0]
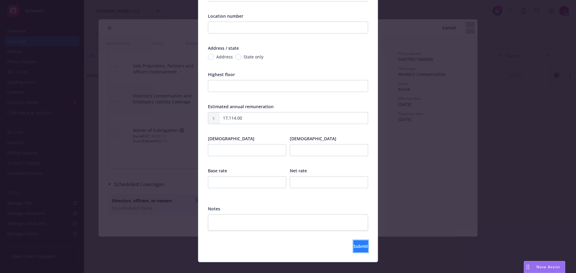
click at [353, 249] on span "Submit" at bounding box center [360, 247] width 15 height 6
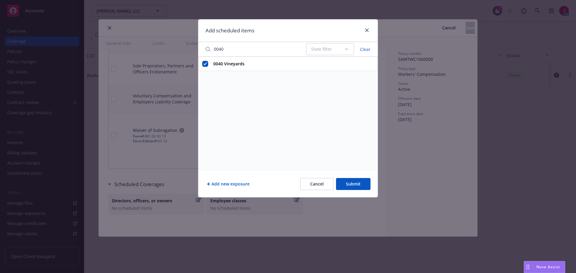
click at [229, 183] on button "Add new exposure" at bounding box center [227, 184] width 45 height 12
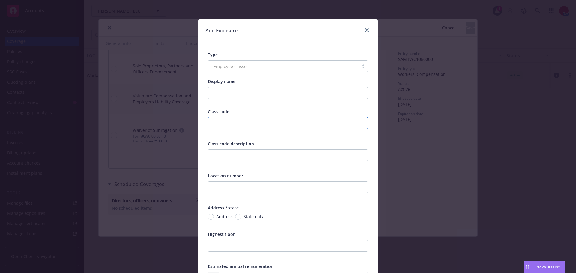
click at [253, 122] on input "text" at bounding box center [288, 123] width 160 height 12
type input "0041"
drag, startPoint x: 241, startPoint y: 152, endPoint x: 233, endPoint y: 140, distance: 14.4
click at [241, 152] on input "text" at bounding box center [288, 155] width 160 height 12
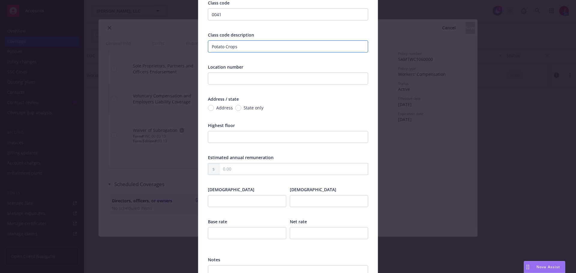
scroll to position [110, 0]
type input "Potato Crops"
click at [238, 169] on input "text" at bounding box center [293, 167] width 148 height 11
drag, startPoint x: 244, startPoint y: 169, endPoint x: 201, endPoint y: 165, distance: 43.1
click at [201, 165] on div "Type Employee classes Display name Class code 0041 Class code description Potat…" at bounding box center [287, 122] width 179 height 380
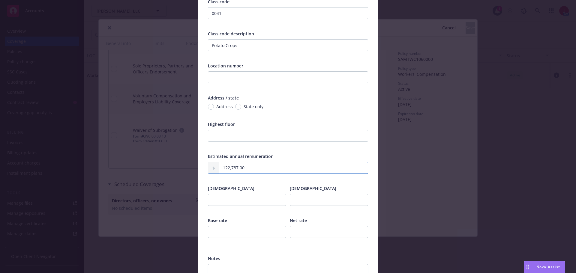
type input "122,787.00"
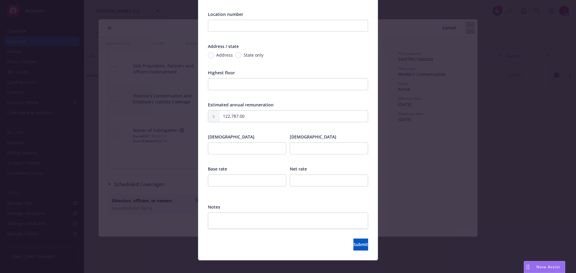
scroll to position [168, 0]
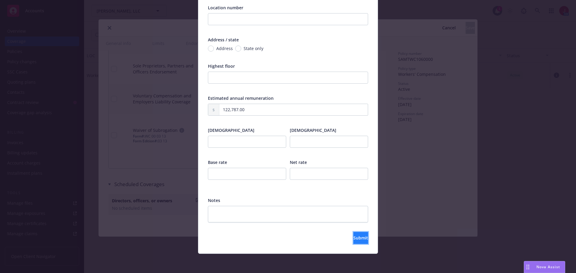
click at [353, 235] on button "Submit" at bounding box center [360, 238] width 15 height 12
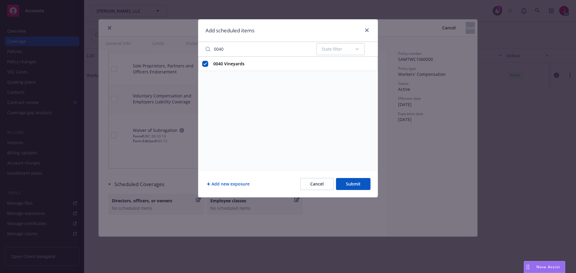
click at [349, 184] on button "Submit" at bounding box center [353, 184] width 34 height 12
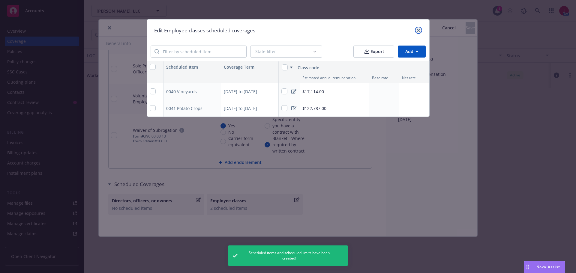
click at [419, 30] on icon "close" at bounding box center [419, 30] width 4 height 4
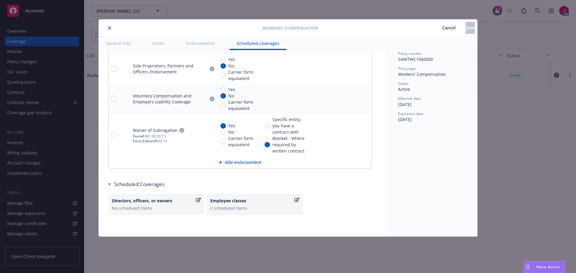
click at [109, 28] on icon "close" at bounding box center [110, 28] width 4 height 4
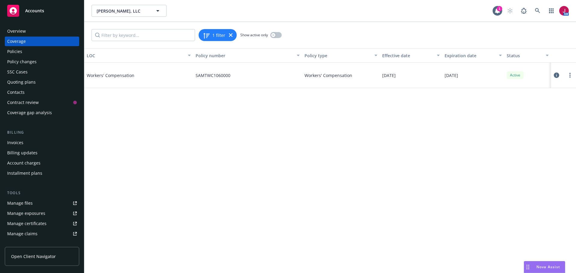
click at [42, 64] on div "Policy changes" at bounding box center [42, 62] width 70 height 10
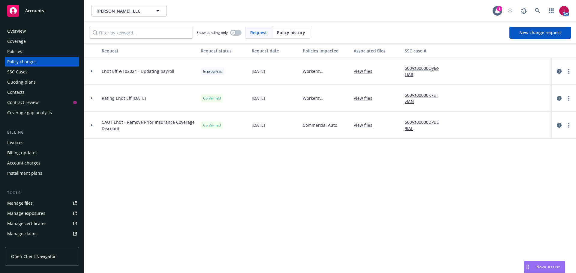
click at [561, 72] on icon "circleInformation" at bounding box center [559, 71] width 5 height 5
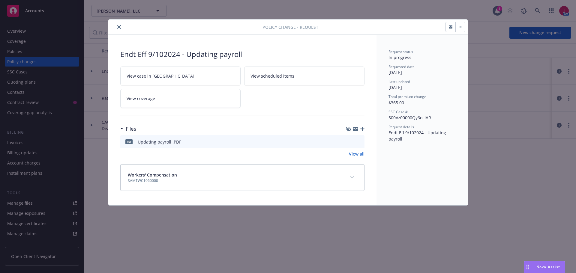
click at [461, 26] on icon "button" at bounding box center [461, 26] width 4 height 1
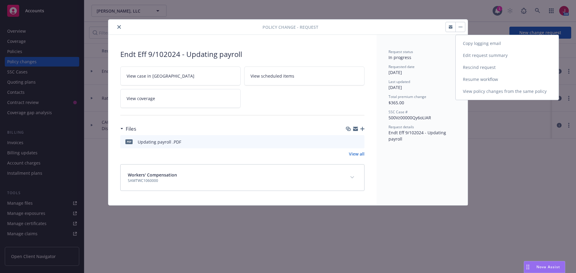
click at [477, 79] on link "Resume workflow" at bounding box center [507, 79] width 103 height 12
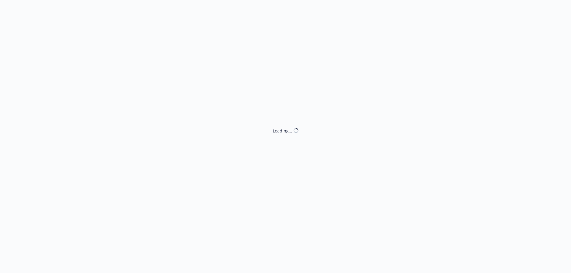
select select "ACCEPTED"
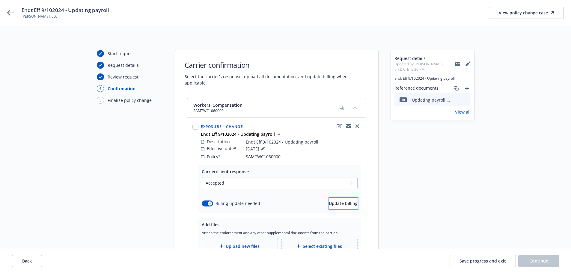
click at [329, 202] on button "Update billing" at bounding box center [343, 204] width 29 height 12
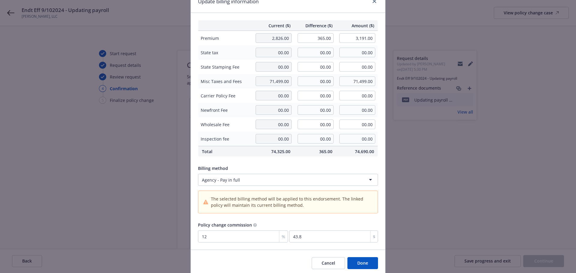
scroll to position [52, 0]
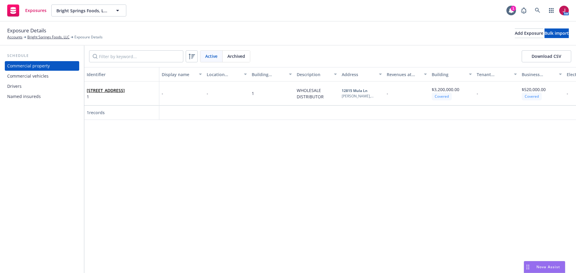
click at [46, 78] on div "Commercial vehicles" at bounding box center [27, 76] width 41 height 10
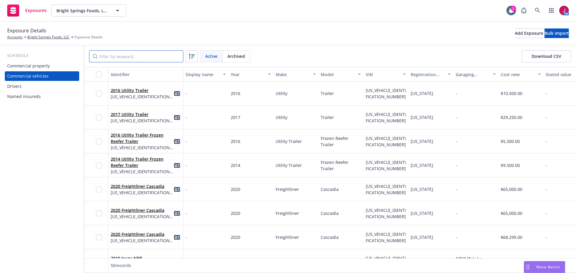
click at [141, 55] on input "Filter by keyword..." at bounding box center [136, 56] width 94 height 12
paste input "85402"
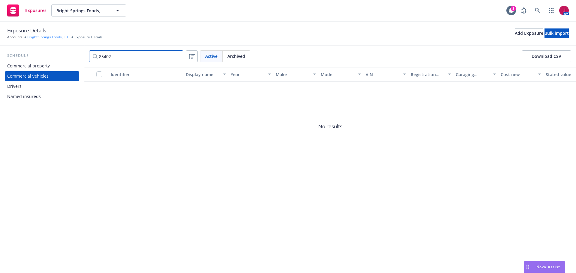
type input "85402"
click at [45, 37] on link "Bright Springs Foods, LLC" at bounding box center [48, 36] width 42 height 5
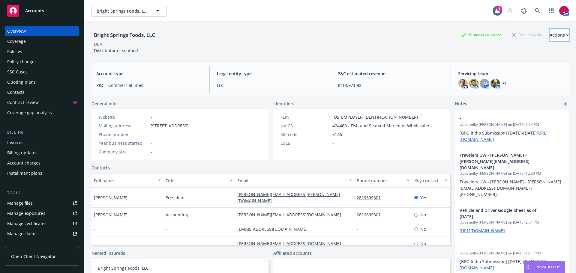
click at [550, 36] on div "Actions" at bounding box center [559, 34] width 19 height 11
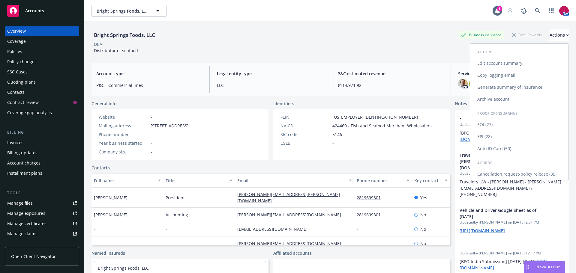
click at [486, 150] on link "Auto ID Card (50)" at bounding box center [519, 149] width 98 height 12
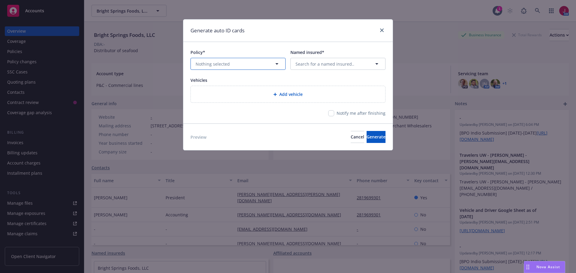
click at [277, 63] on icon "button" at bounding box center [276, 63] width 7 height 7
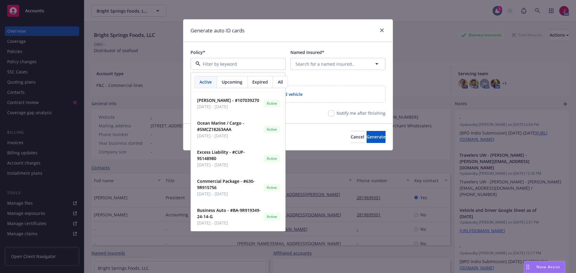
click at [325, 79] on div "Vehicles" at bounding box center [287, 80] width 195 height 6
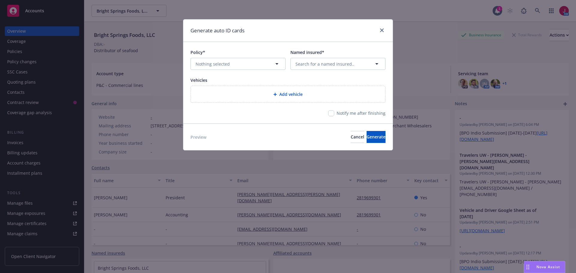
click at [285, 95] on span "Add vehicle" at bounding box center [290, 94] width 23 height 6
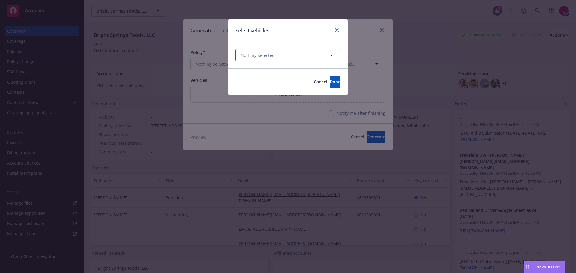
click at [304, 54] on button "Nothing selected" at bounding box center [287, 55] width 105 height 12
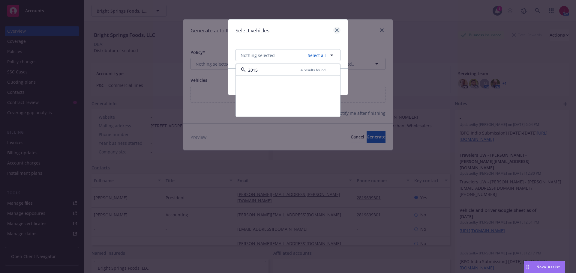
type input "2015"
click at [337, 31] on icon "close" at bounding box center [337, 30] width 4 height 4
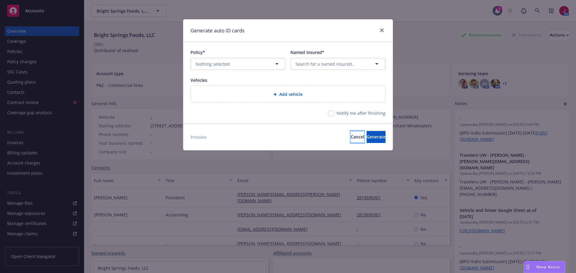
click at [351, 133] on button "Cancel" at bounding box center [357, 137] width 13 height 12
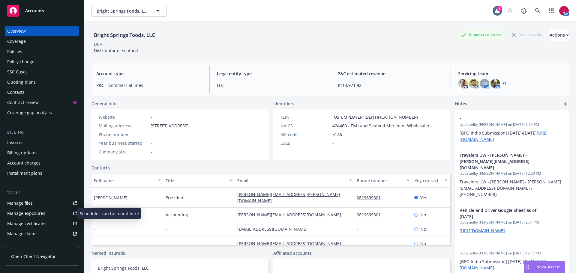
click at [33, 218] on div "Manage exposures" at bounding box center [26, 214] width 38 height 10
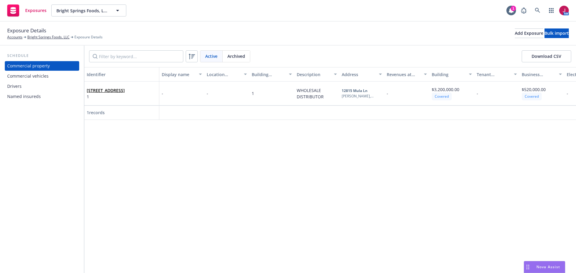
click at [39, 79] on div "Commercial vehicles" at bounding box center [27, 76] width 41 height 10
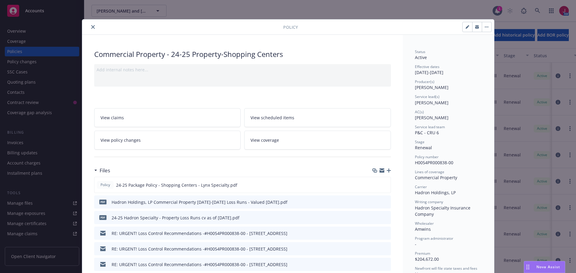
click at [476, 26] on icon "button" at bounding box center [477, 25] width 4 height 1
